Goal: Information Seeking & Learning: Learn about a topic

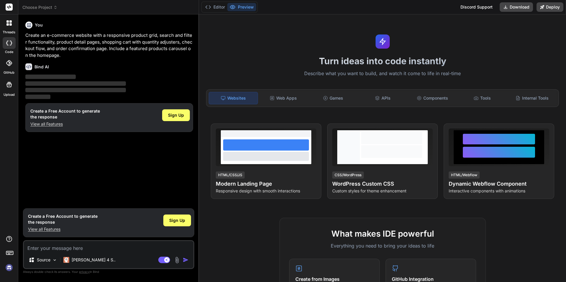
type textarea "x"
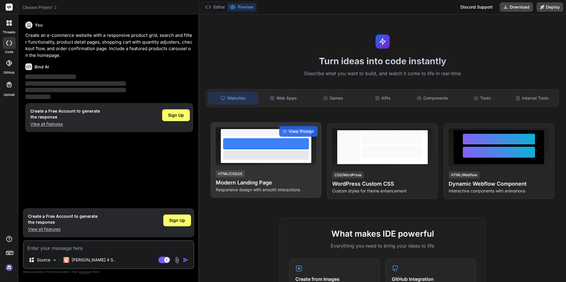
click at [242, 183] on h4 "Modern Landing Page" at bounding box center [266, 182] width 100 height 8
click at [292, 131] on span "View Prompt" at bounding box center [300, 131] width 25 height 6
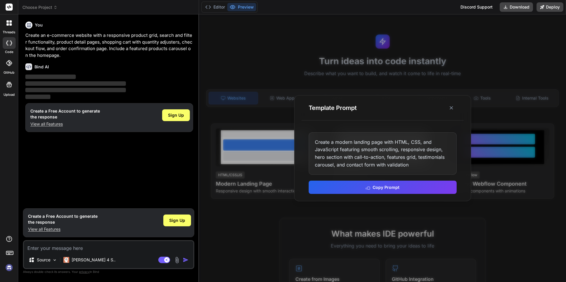
click at [244, 8] on button "Preview" at bounding box center [241, 7] width 29 height 8
click at [244, 0] on div "Editor Preview Discord Support Download Deploy" at bounding box center [382, 7] width 367 height 14
click at [244, 2] on div "Editor Preview" at bounding box center [229, 6] width 56 height 11
click at [244, 6] on button "Preview" at bounding box center [241, 7] width 29 height 8
click at [451, 104] on button at bounding box center [451, 107] width 11 height 11
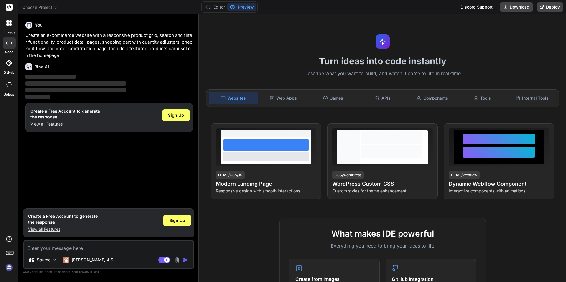
click at [246, 3] on button "Preview" at bounding box center [241, 7] width 29 height 8
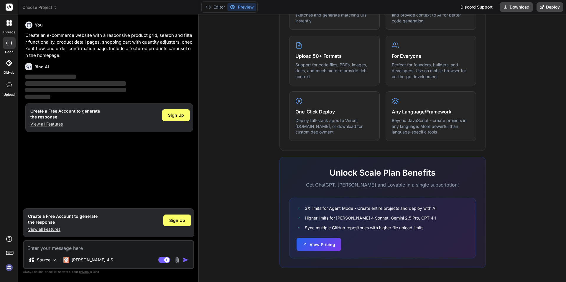
scroll to position [280, 0]
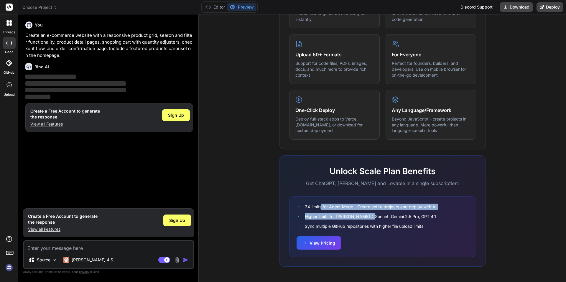
drag, startPoint x: 319, startPoint y: 189, endPoint x: 370, endPoint y: 213, distance: 56.3
click at [368, 213] on div "Unlock Scale Plan Benefits Get ChatGPT, [PERSON_NAME] and Lovable in a single s…" at bounding box center [382, 210] width 206 height 111
click at [453, 183] on p "Get ChatGPT, [PERSON_NAME] and Lovable in a single subscription!" at bounding box center [382, 183] width 187 height 7
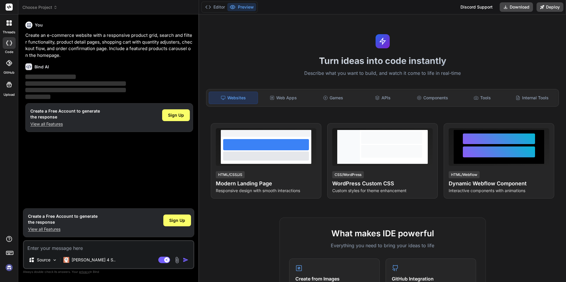
scroll to position [0, 0]
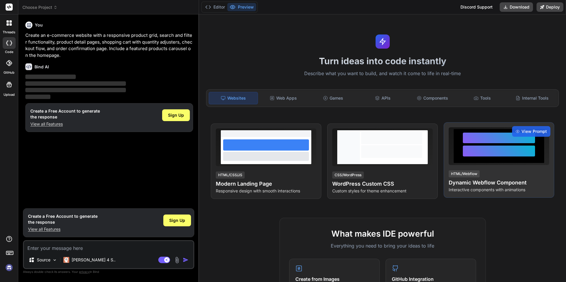
click at [472, 195] on div "View Prompt HTML/Webflow Dynamic Webflow Component Interactive components with …" at bounding box center [498, 159] width 110 height 75
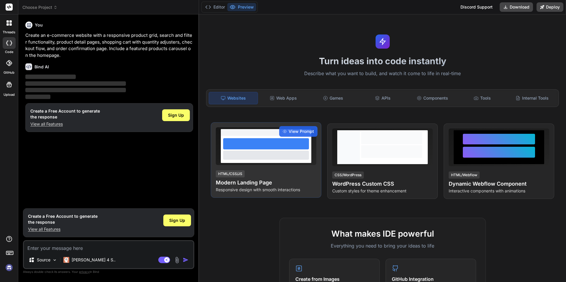
click at [263, 149] on div at bounding box center [266, 143] width 86 height 11
click at [302, 132] on span "View Prompt" at bounding box center [300, 131] width 25 height 6
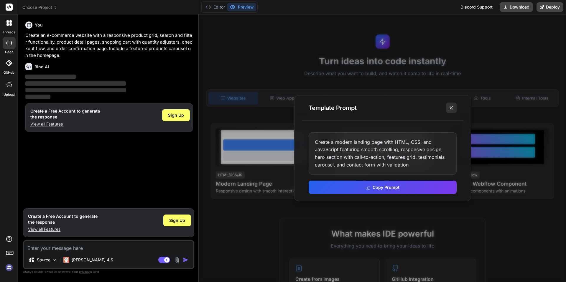
click at [452, 109] on icon at bounding box center [451, 108] width 6 height 6
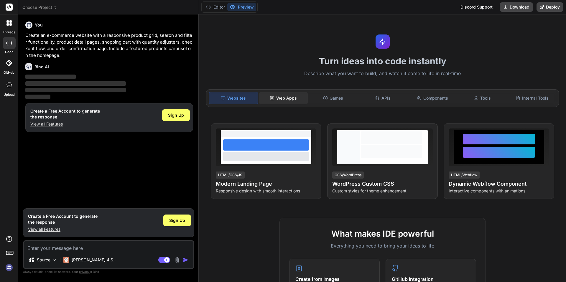
click at [287, 98] on div "Web Apps" at bounding box center [283, 98] width 49 height 12
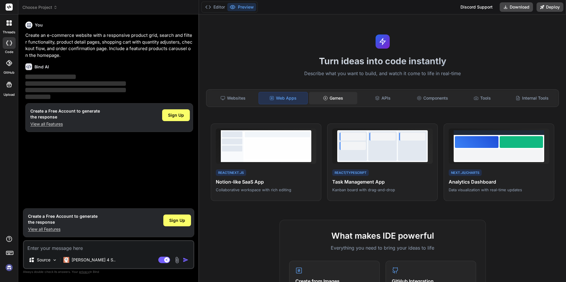
click at [335, 99] on div "Games" at bounding box center [333, 98] width 49 height 12
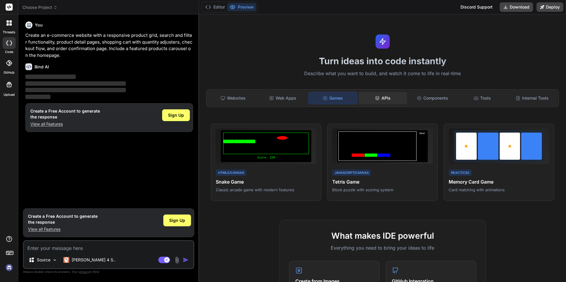
click at [382, 96] on div "APIs" at bounding box center [382, 98] width 49 height 12
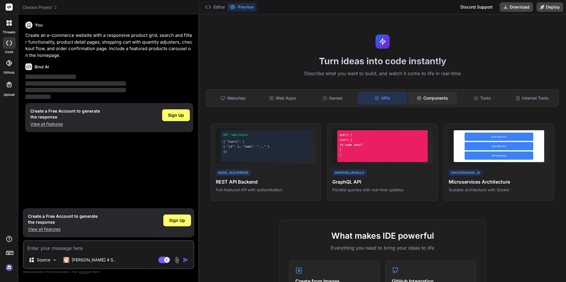
click at [431, 96] on div "Components" at bounding box center [432, 98] width 49 height 12
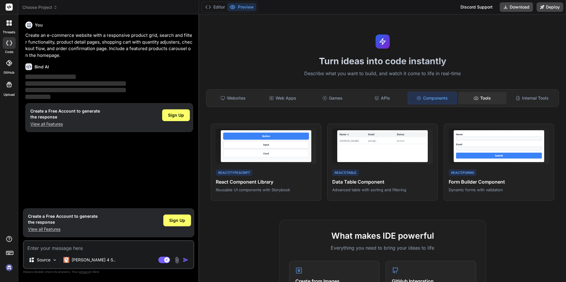
click at [476, 98] on div "Tools" at bounding box center [482, 98] width 49 height 12
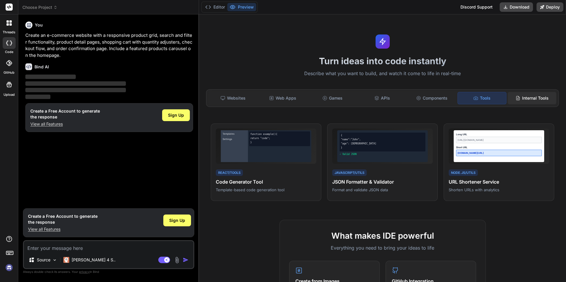
click at [521, 99] on div "Internal Tools" at bounding box center [531, 98] width 49 height 12
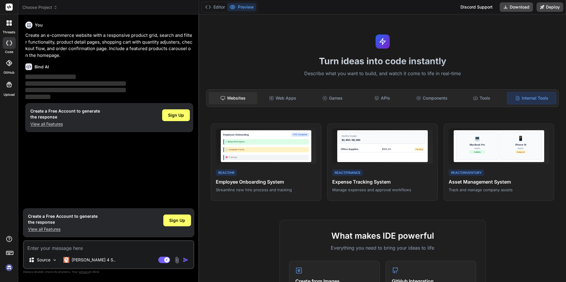
click at [229, 96] on div "Websites" at bounding box center [233, 98] width 49 height 12
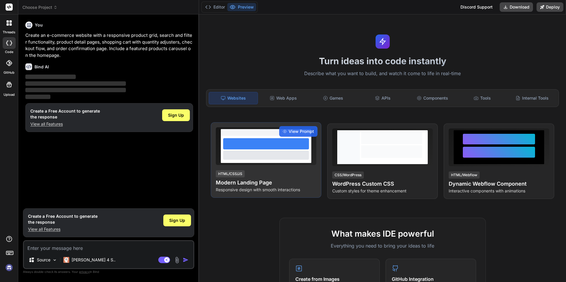
click at [249, 152] on div at bounding box center [266, 155] width 86 height 9
click at [252, 145] on div at bounding box center [266, 143] width 86 height 11
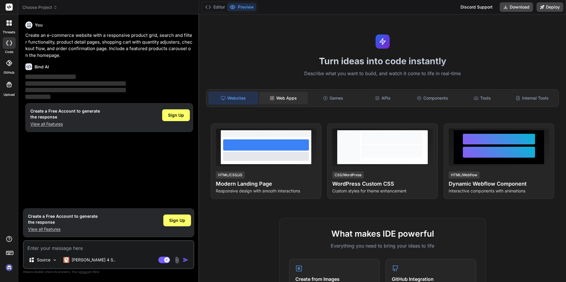
click at [277, 96] on div "Web Apps" at bounding box center [283, 98] width 49 height 12
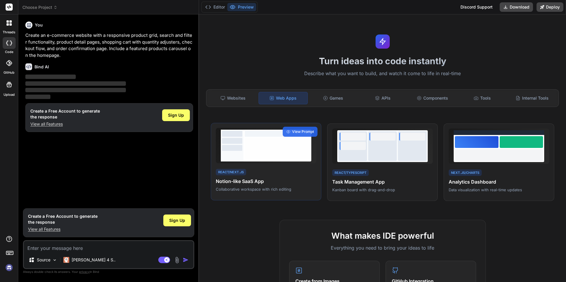
click at [255, 150] on div at bounding box center [276, 148] width 65 height 21
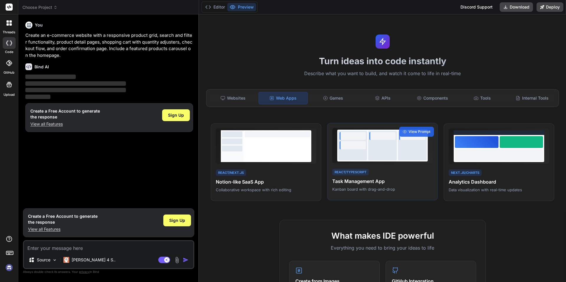
click at [382, 145] on div at bounding box center [382, 145] width 29 height 29
click at [221, 6] on button "Editor" at bounding box center [215, 7] width 24 height 8
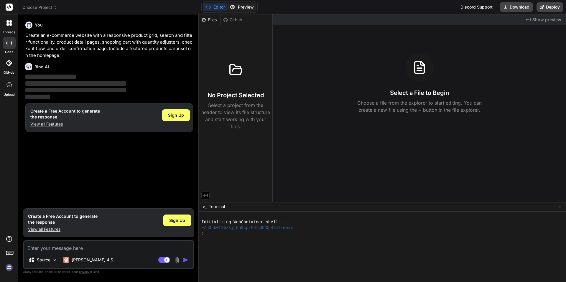
click at [242, 7] on button "Preview" at bounding box center [241, 7] width 29 height 8
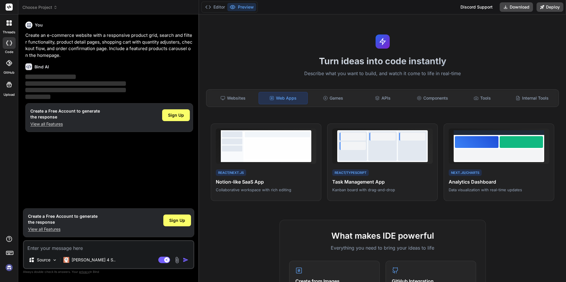
click at [13, 24] on div at bounding box center [9, 23] width 12 height 12
